Goal: Transaction & Acquisition: Obtain resource

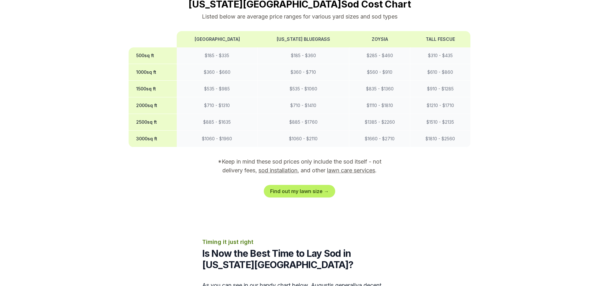
scroll to position [535, 0]
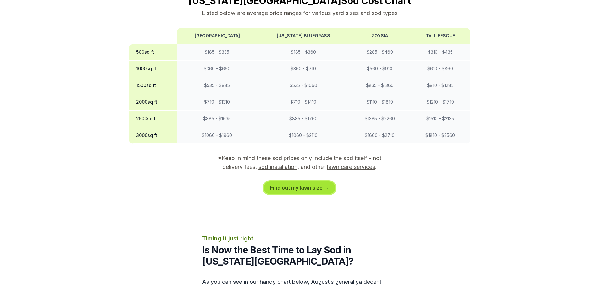
click at [303, 182] on link "Find out my lawn size →" at bounding box center [299, 188] width 71 height 13
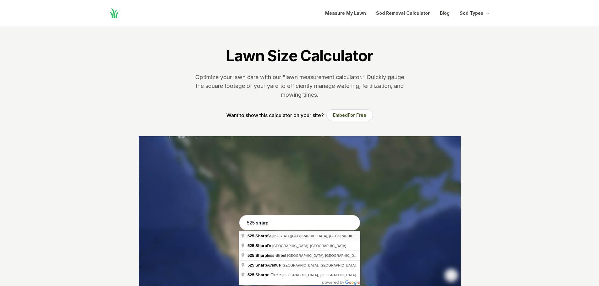
type input "[STREET_ADDRESS][US_STATE]"
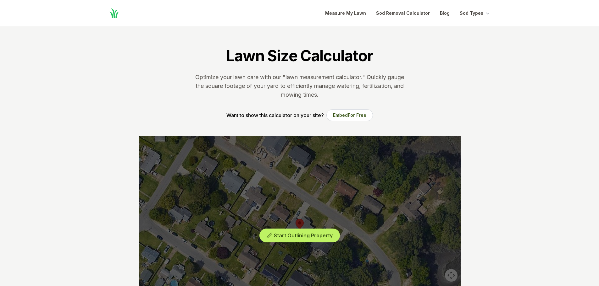
scroll to position [63, 0]
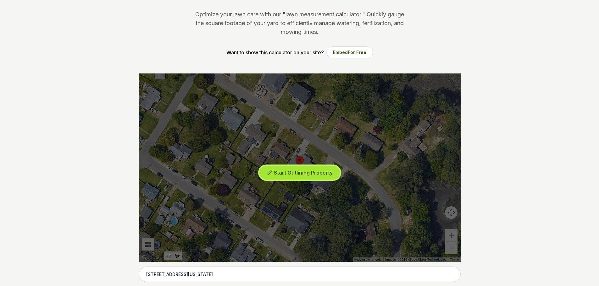
click at [286, 172] on span "Start Outlining Property" at bounding box center [303, 173] width 59 height 6
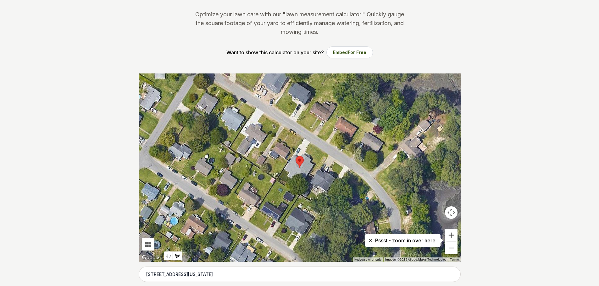
click at [451, 235] on button "Zoom in" at bounding box center [451, 235] width 13 height 13
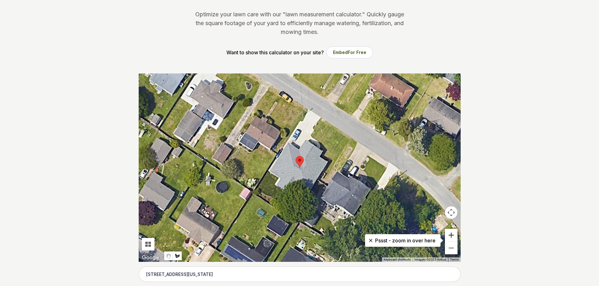
click at [451, 235] on button "Zoom in" at bounding box center [451, 235] width 13 height 13
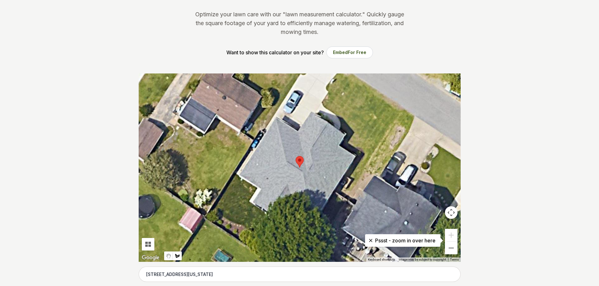
click at [450, 218] on button "Map camera controls" at bounding box center [451, 213] width 13 height 13
click at [420, 228] on button "Move down" at bounding box center [419, 228] width 13 height 13
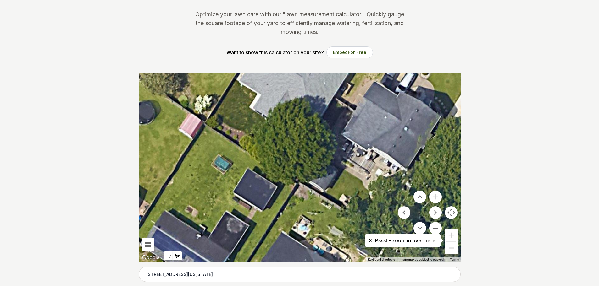
drag, startPoint x: 404, startPoint y: 224, endPoint x: 403, endPoint y: 231, distance: 8.0
click at [403, 231] on menu at bounding box center [420, 213] width 44 height 44
click at [371, 241] on icon at bounding box center [371, 241] width 6 height 6
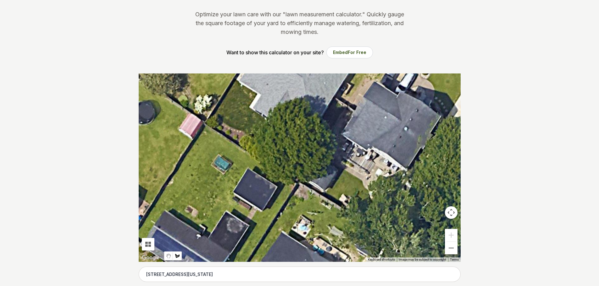
click at [450, 215] on button "Map camera controls" at bounding box center [451, 213] width 13 height 13
click at [421, 227] on button "Move down" at bounding box center [419, 228] width 13 height 13
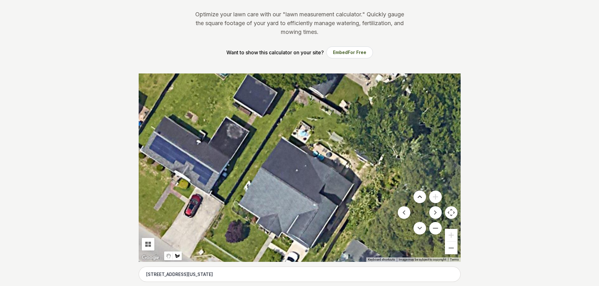
click at [420, 198] on button "Move up" at bounding box center [419, 197] width 13 height 13
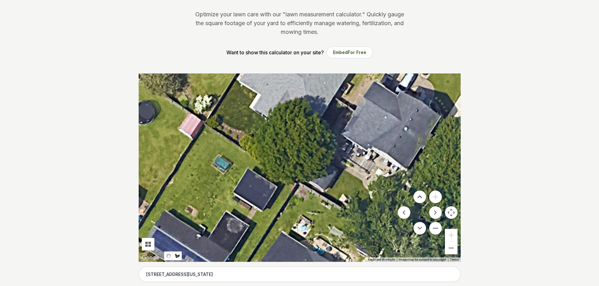
click at [419, 198] on button "Move up" at bounding box center [419, 197] width 13 height 13
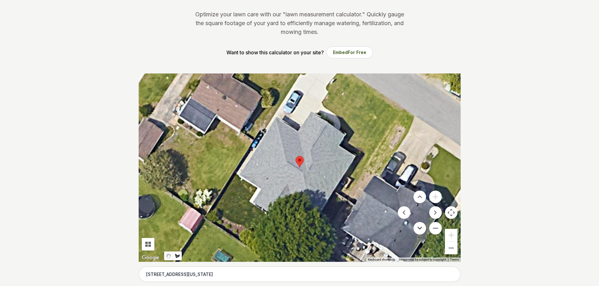
click at [418, 227] on button "Move down" at bounding box center [419, 228] width 13 height 13
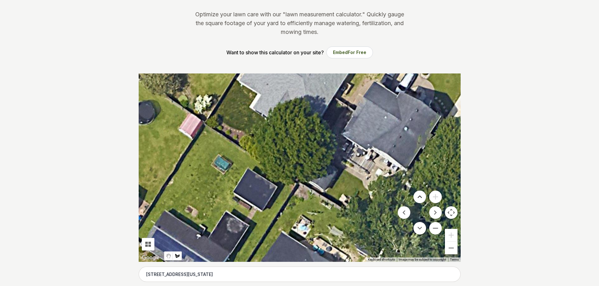
click at [423, 197] on button "Move up" at bounding box center [419, 197] width 13 height 13
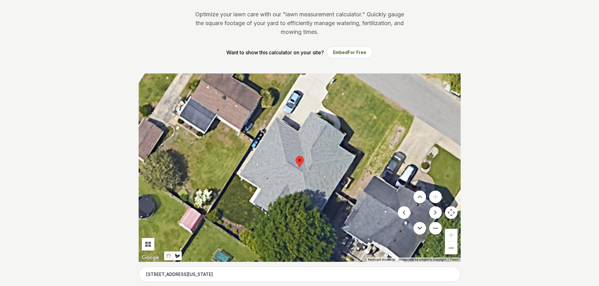
click at [417, 226] on button "Move down" at bounding box center [419, 228] width 13 height 13
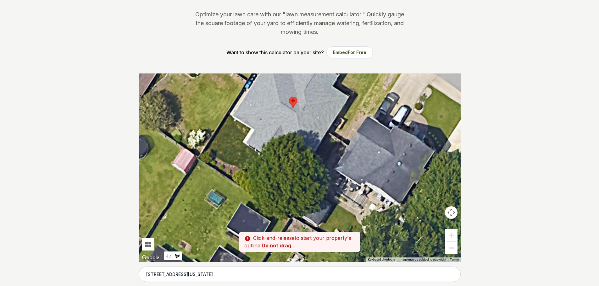
drag, startPoint x: 236, startPoint y: 81, endPoint x: 230, endPoint y: 116, distance: 35.7
click at [230, 116] on div at bounding box center [300, 168] width 322 height 189
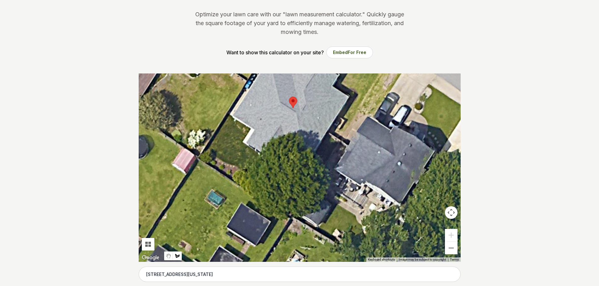
click at [230, 115] on div at bounding box center [300, 168] width 322 height 189
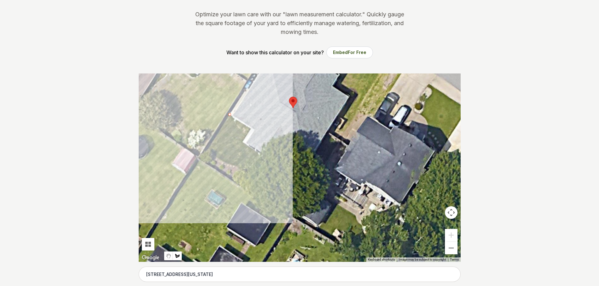
click at [208, 150] on div at bounding box center [300, 168] width 322 height 189
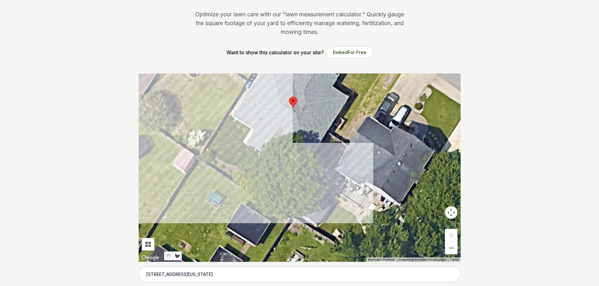
click at [296, 207] on div at bounding box center [300, 168] width 322 height 189
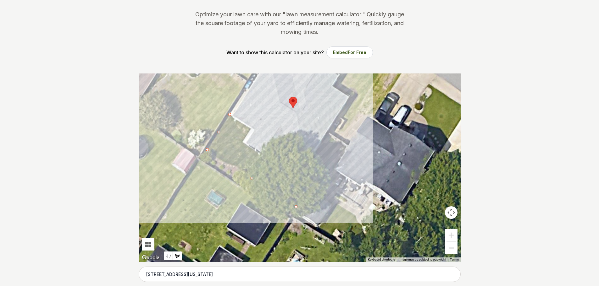
click at [340, 140] on div at bounding box center [300, 168] width 322 height 189
click at [325, 132] on div at bounding box center [300, 168] width 322 height 189
click at [311, 158] on div at bounding box center [300, 168] width 322 height 189
click at [291, 146] on div at bounding box center [300, 168] width 322 height 189
click at [280, 163] on div at bounding box center [300, 168] width 322 height 189
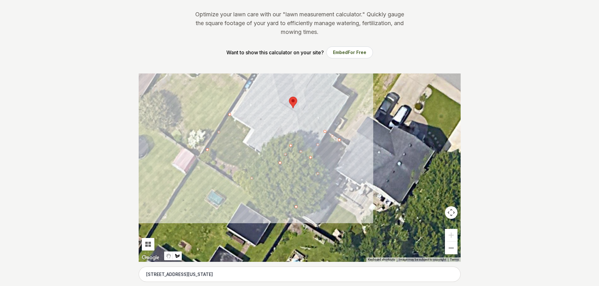
click at [242, 141] on div at bounding box center [300, 168] width 322 height 189
click at [251, 128] on div at bounding box center [300, 168] width 322 height 189
click at [229, 114] on div at bounding box center [300, 168] width 322 height 189
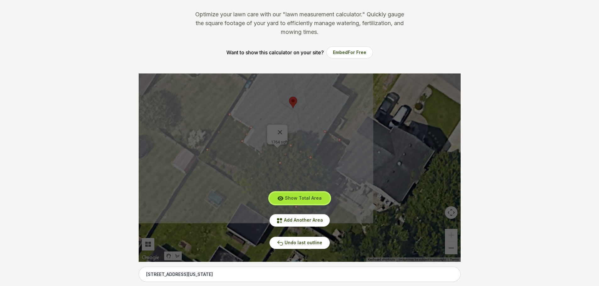
click at [304, 199] on span "Show Total Area" at bounding box center [303, 198] width 37 height 5
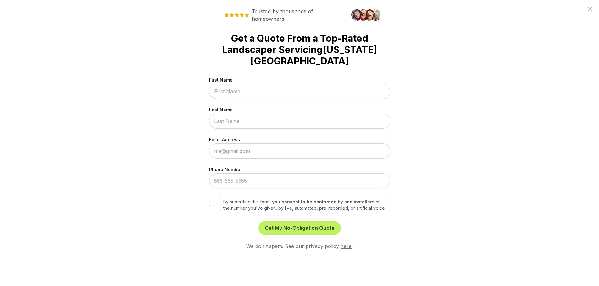
scroll to position [0, 0]
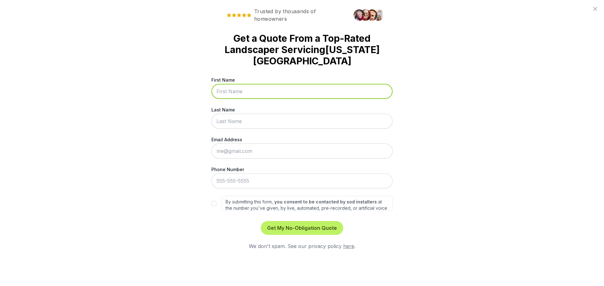
click at [226, 89] on input "First Name" at bounding box center [301, 91] width 181 height 15
type input "[PERSON_NAME]"
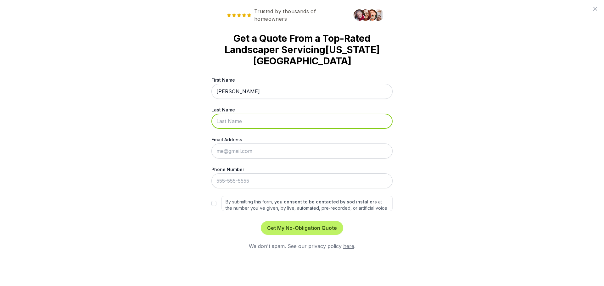
type input "[PERSON_NAME]"
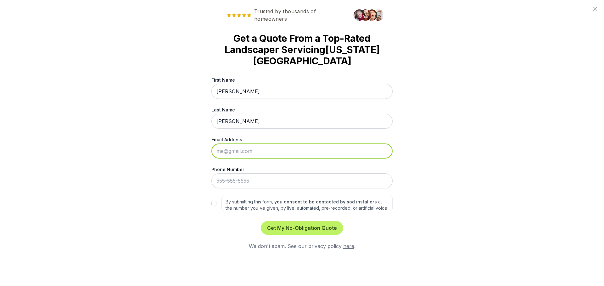
type input "[EMAIL_ADDRESS][DOMAIN_NAME]"
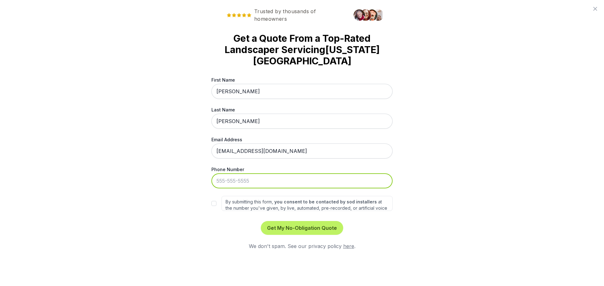
type input "[PHONE_NUMBER]"
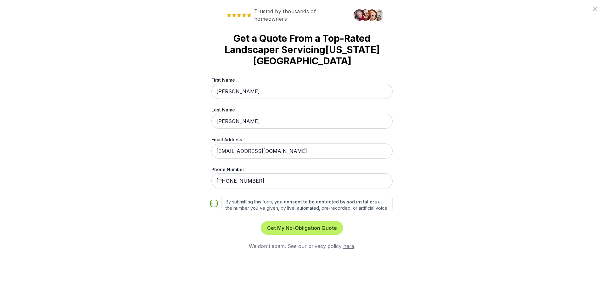
click at [213, 204] on input "By submitting this form, you consent to be contacted by sod installers at the n…" at bounding box center [213, 203] width 5 height 5
checkbox input "true"
click at [297, 229] on button "Get My No-Obligation Quote" at bounding box center [302, 228] width 82 height 14
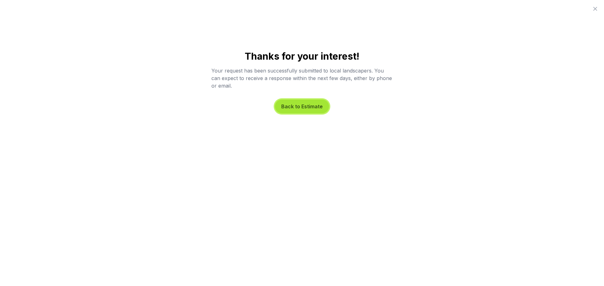
click at [301, 108] on button "Back to Estimate" at bounding box center [302, 107] width 54 height 14
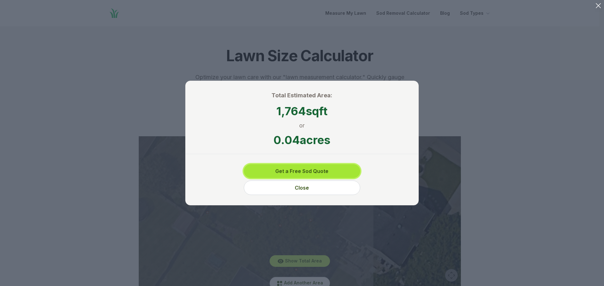
click at [297, 174] on button "Get a Free Sod Quote" at bounding box center [302, 171] width 116 height 14
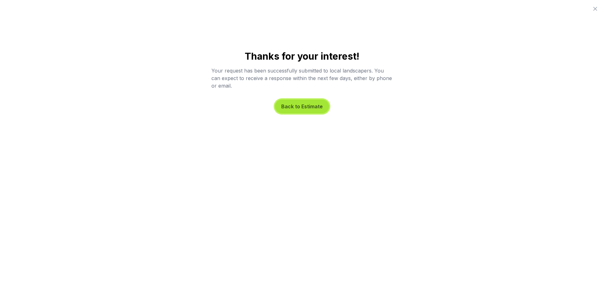
click at [308, 107] on button "Back to Estimate" at bounding box center [302, 107] width 54 height 14
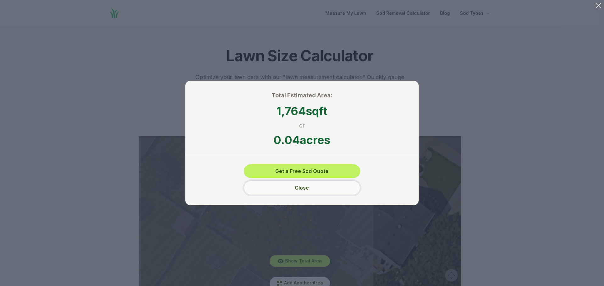
click at [289, 190] on button "Close" at bounding box center [302, 188] width 116 height 14
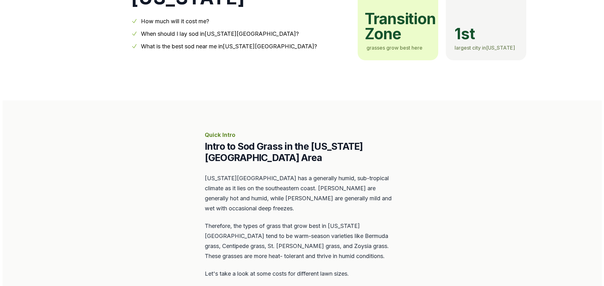
scroll to position [220, 0]
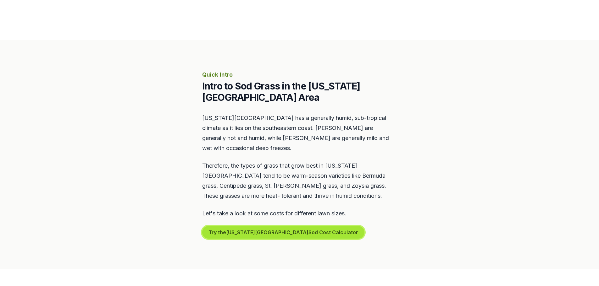
click at [267, 226] on button "Try the [US_STATE][GEOGRAPHIC_DATA] Sod Cost Calculator" at bounding box center [283, 232] width 162 height 13
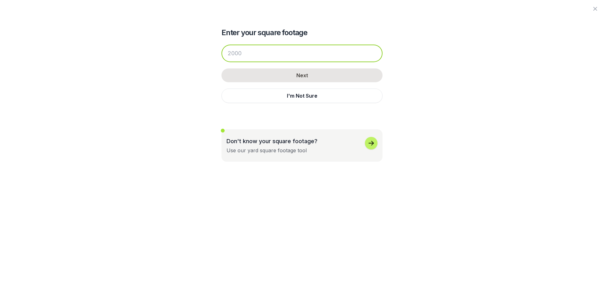
click at [249, 55] on input "number" at bounding box center [301, 54] width 161 height 18
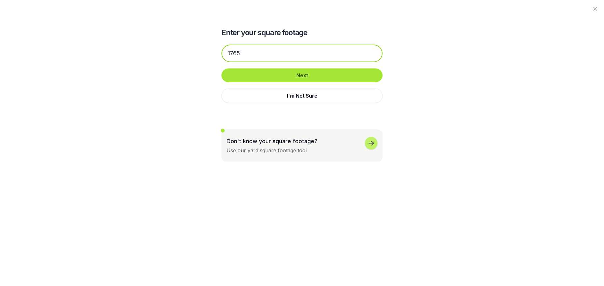
type input "1765"
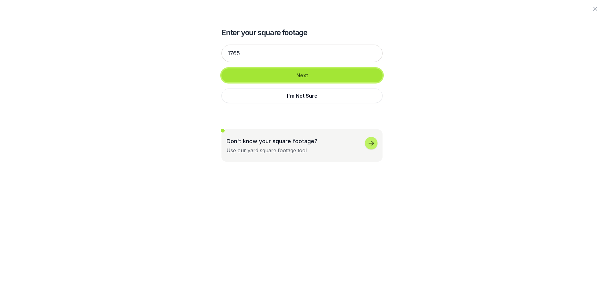
click at [284, 80] on button "Next" at bounding box center [301, 76] width 161 height 14
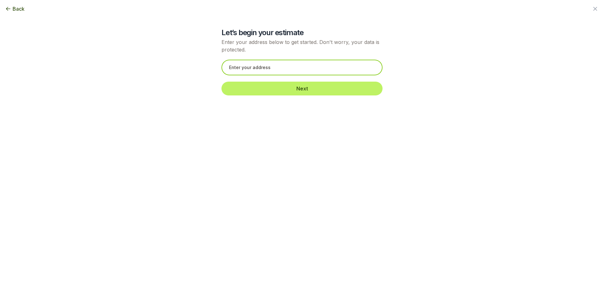
click at [254, 70] on input "text" at bounding box center [301, 68] width 161 height 16
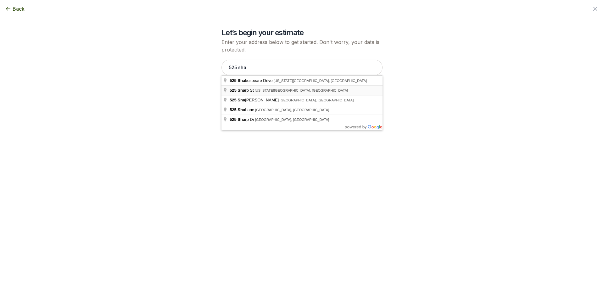
type input "[STREET_ADDRESS][US_STATE]"
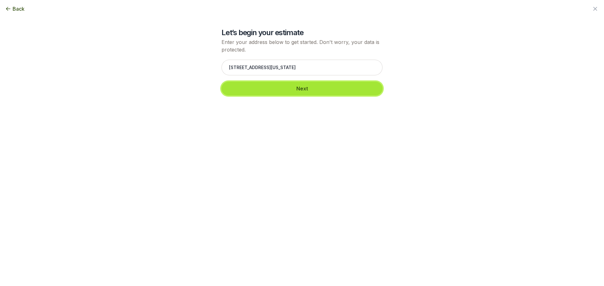
click at [265, 91] on button "Next" at bounding box center [301, 89] width 161 height 14
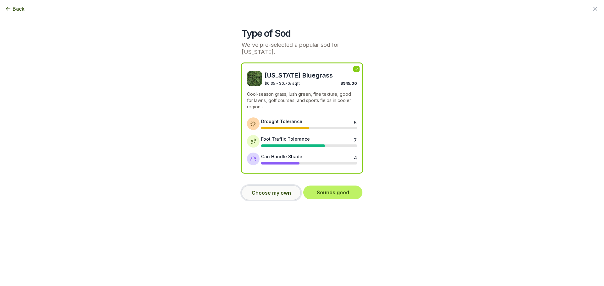
click at [258, 192] on button "Choose my own" at bounding box center [270, 193] width 59 height 14
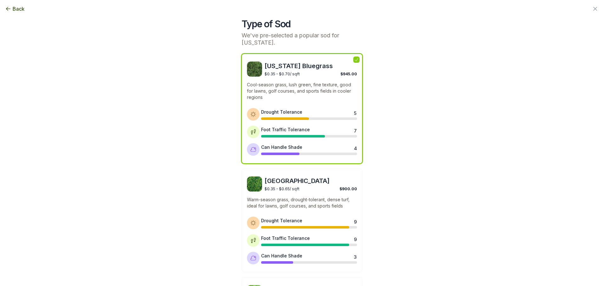
scroll to position [0, 0]
